Goal: Transaction & Acquisition: Book appointment/travel/reservation

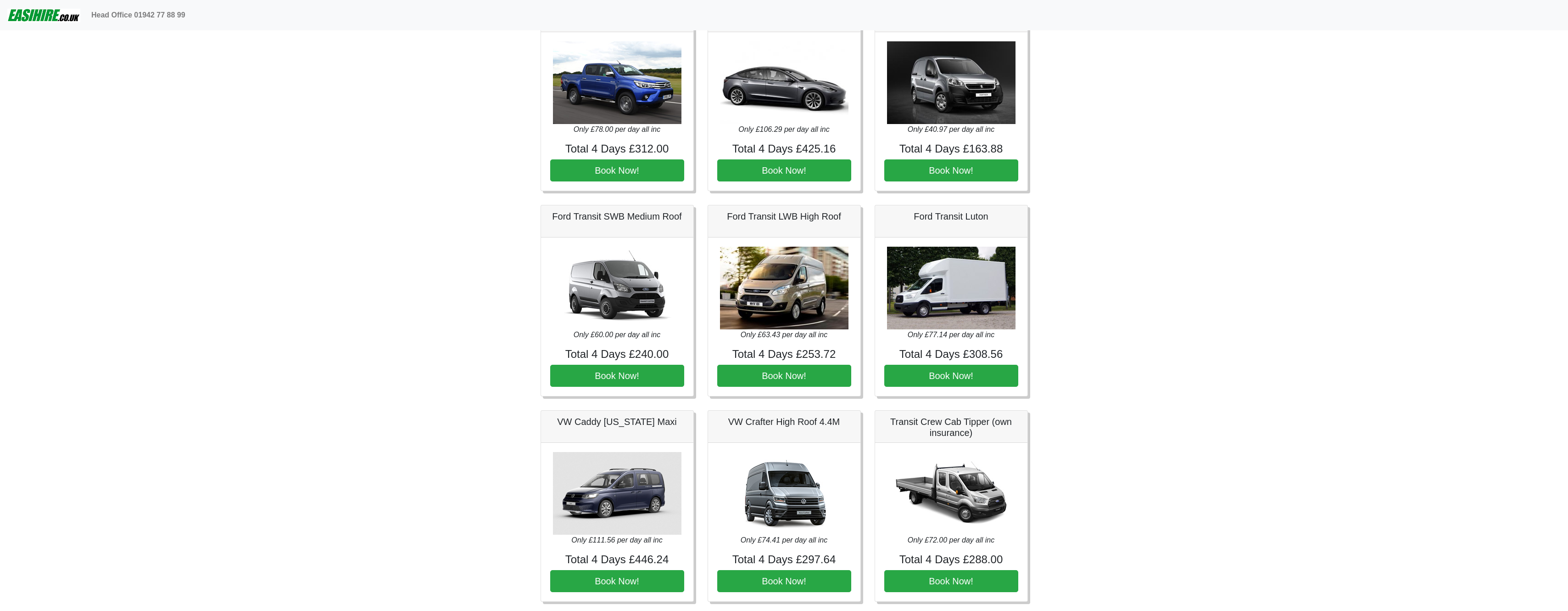
scroll to position [275, 0]
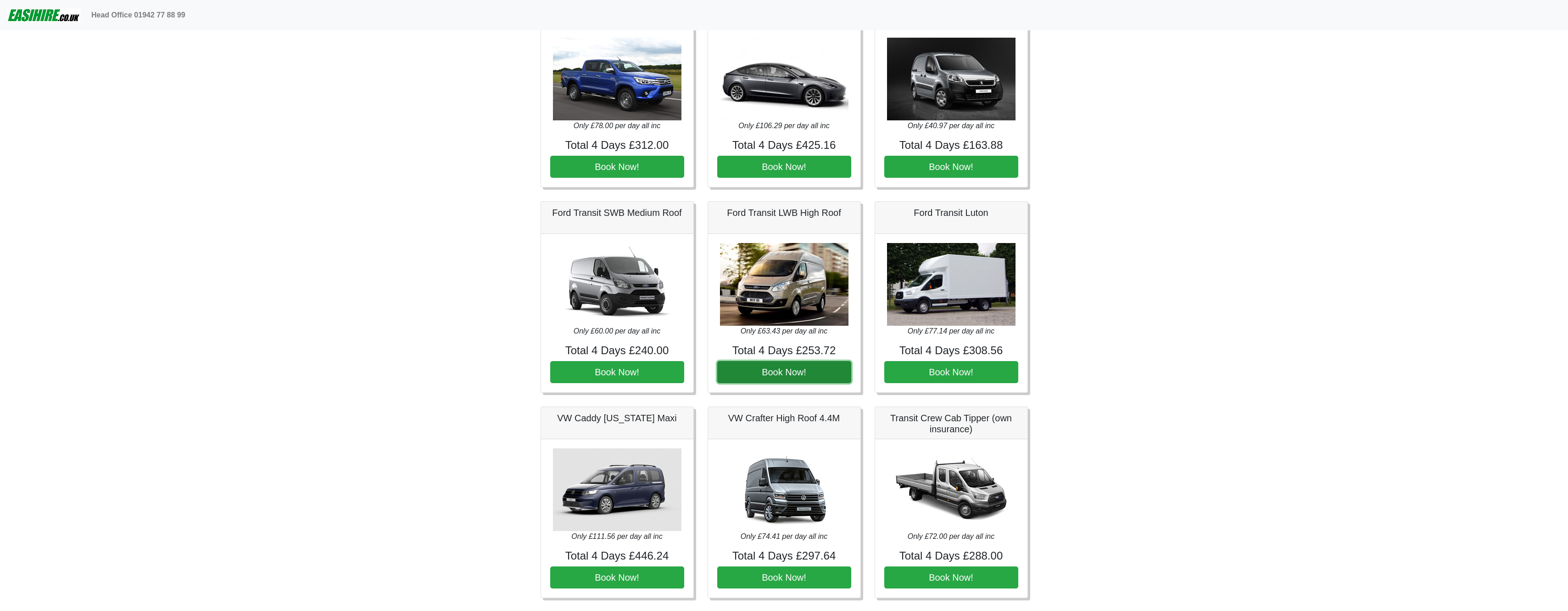
click at [791, 372] on button "Book Now!" at bounding box center [784, 372] width 134 height 22
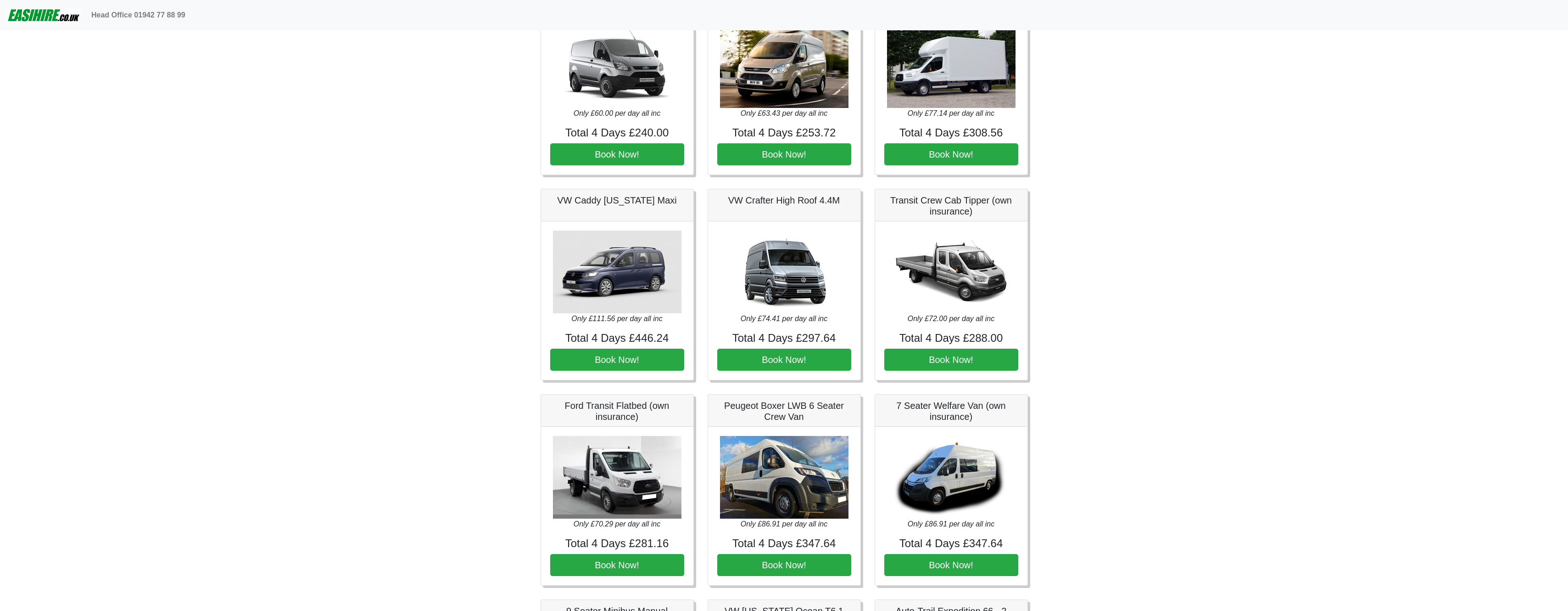
scroll to position [505, 0]
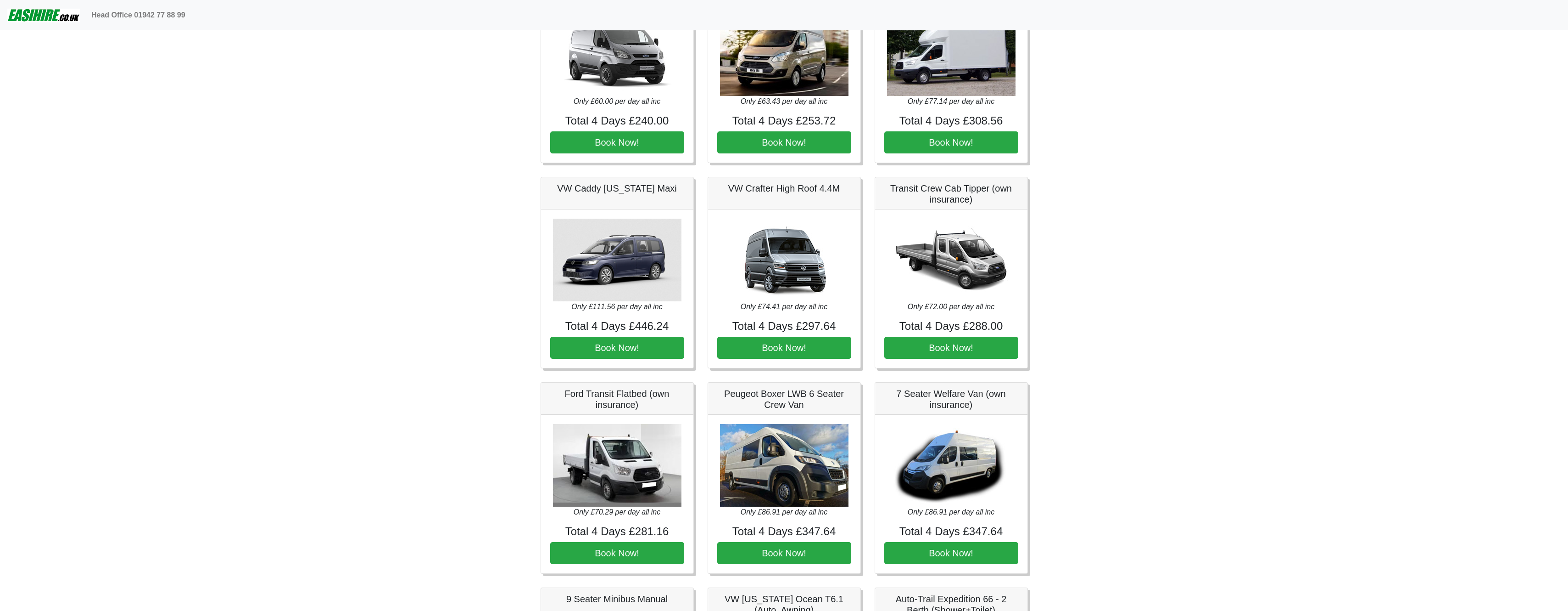
drag, startPoint x: 881, startPoint y: 367, endPoint x: 881, endPoint y: 361, distance: 6.0
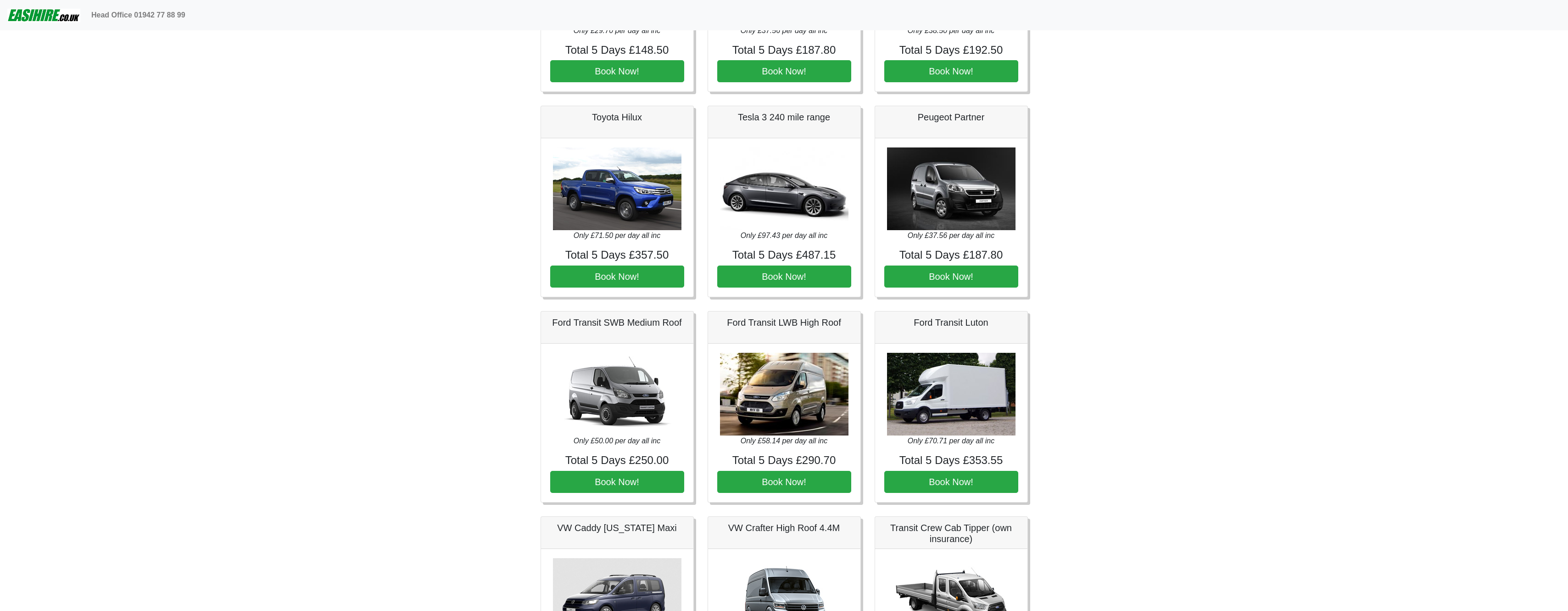
scroll to position [184, 0]
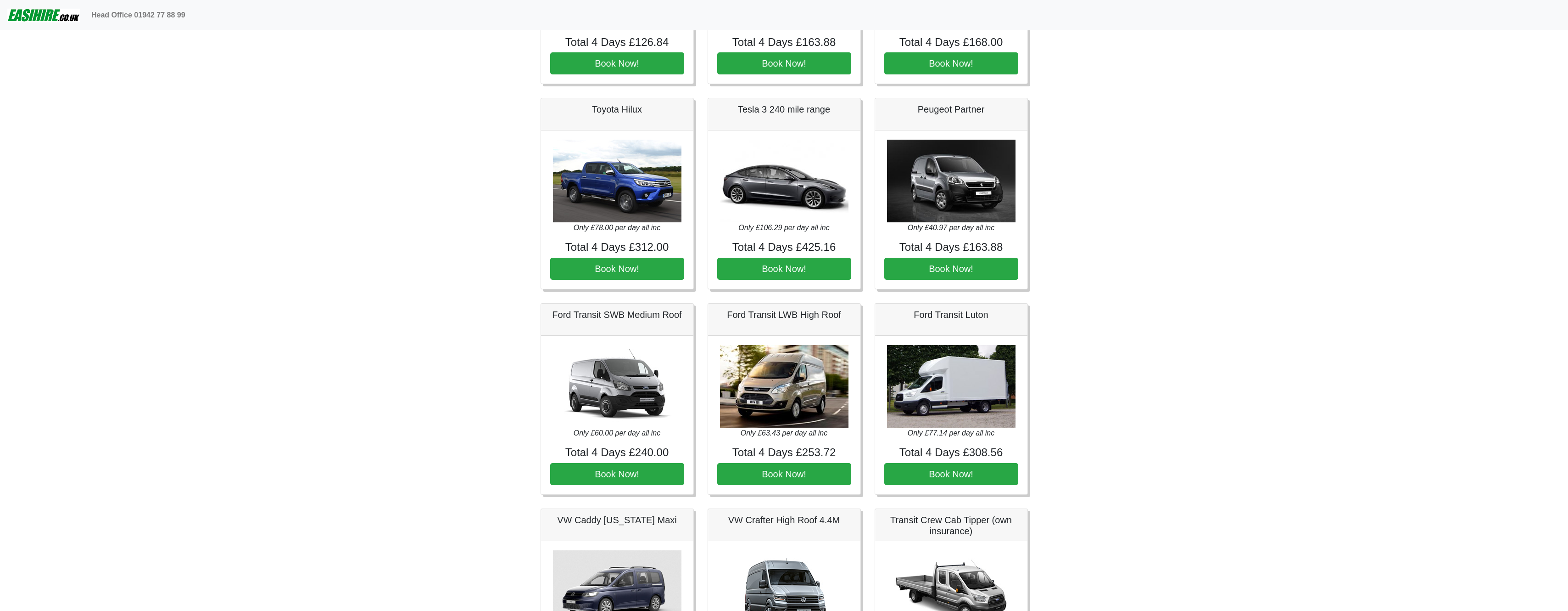
scroll to position [184, 0]
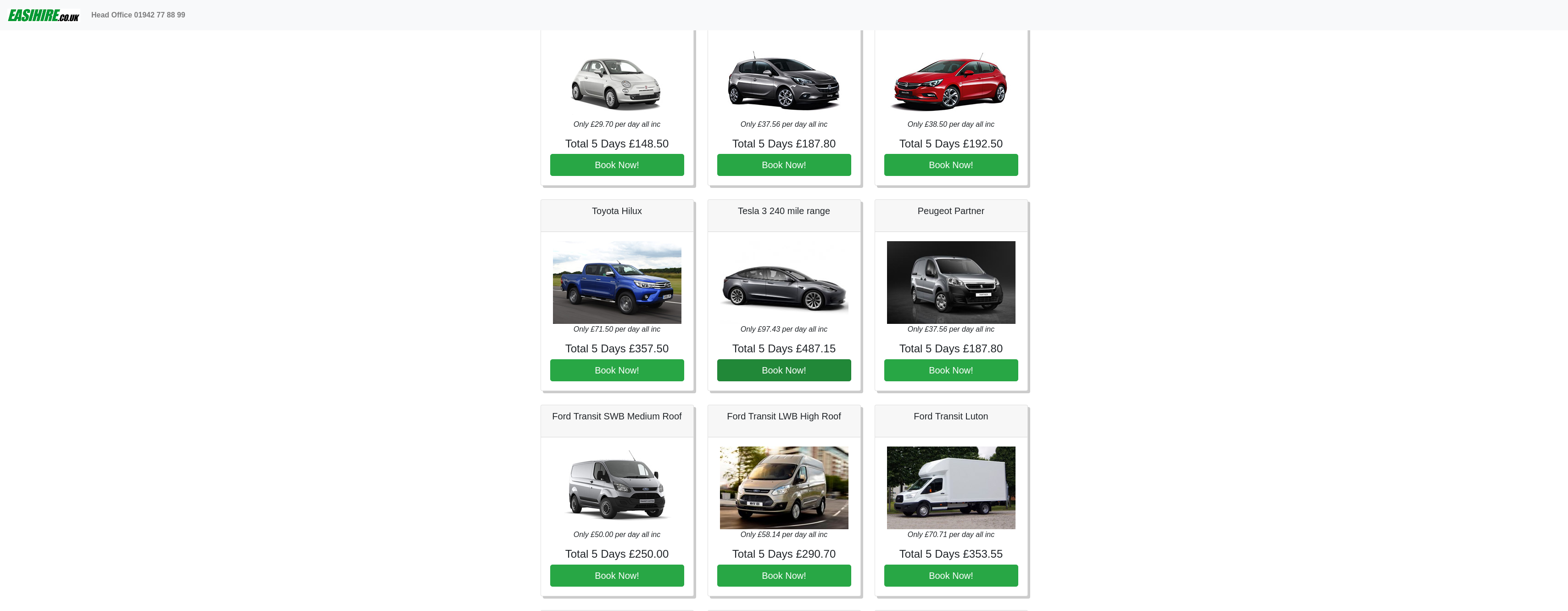
scroll to position [92, 0]
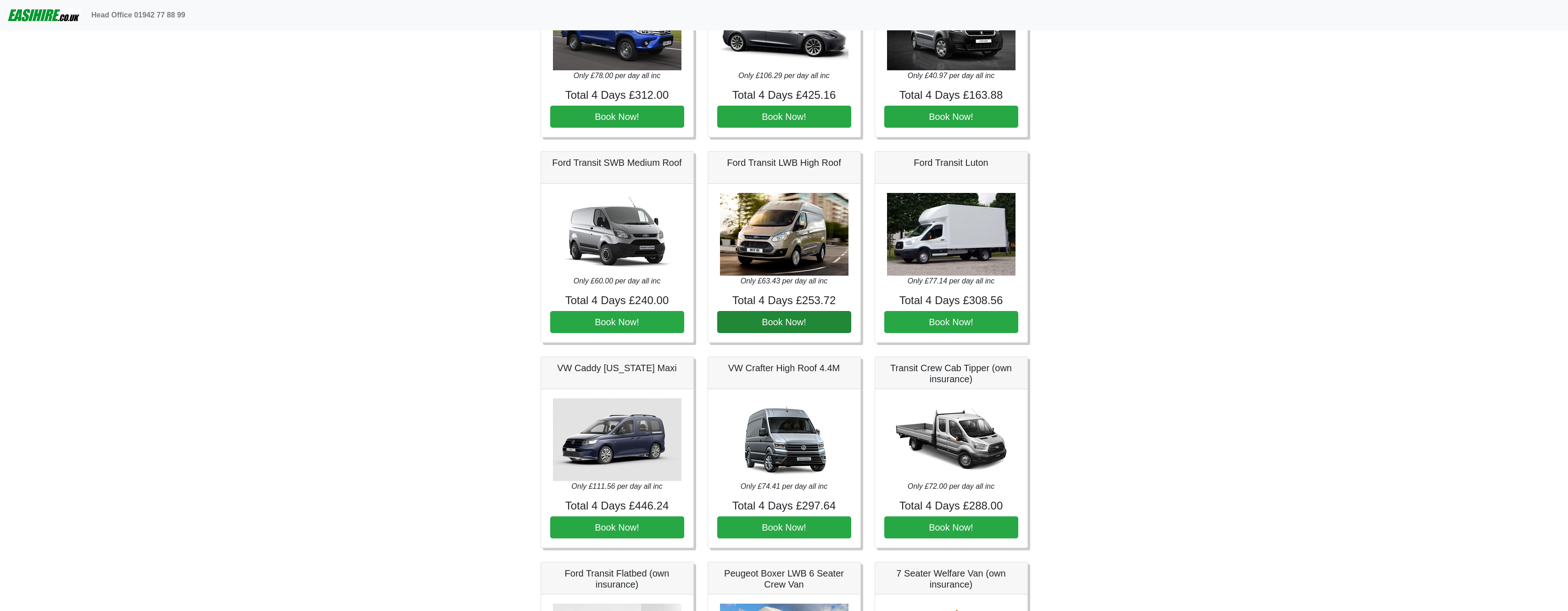
scroll to position [322, 0]
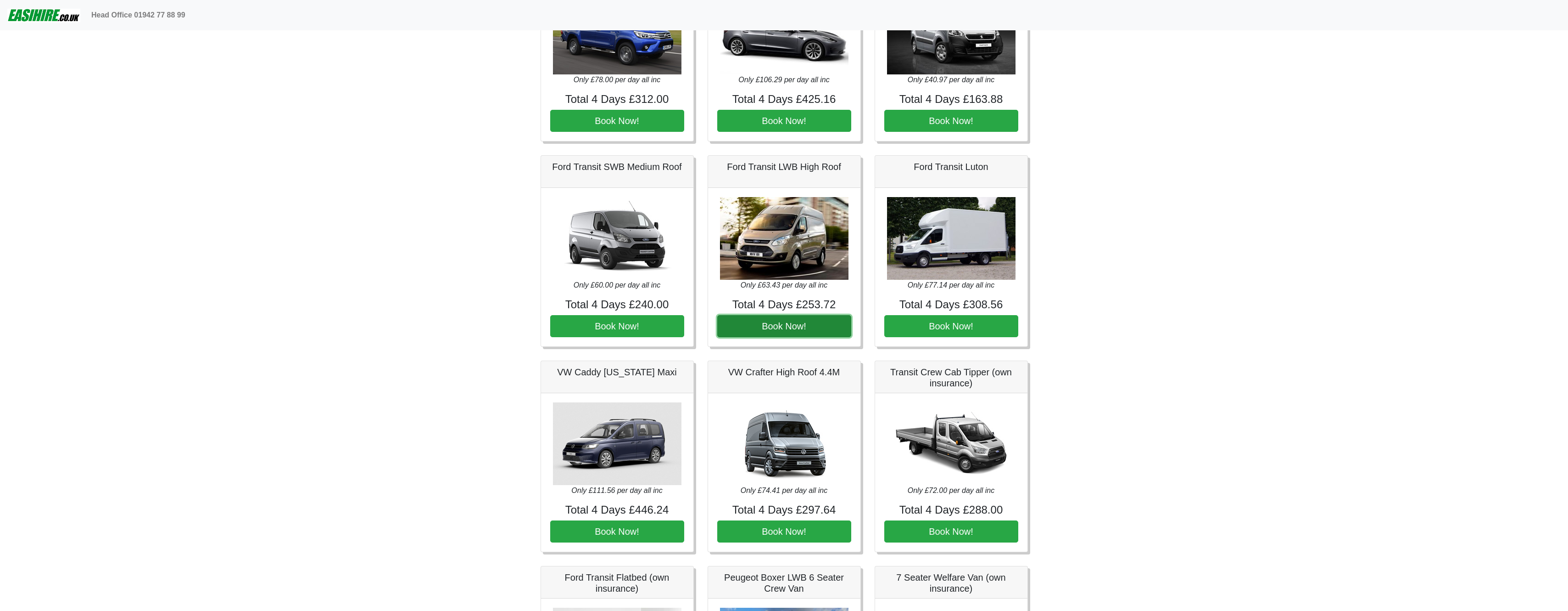
click at [814, 329] on button "Book Now!" at bounding box center [784, 326] width 134 height 22
